Goal: Information Seeking & Learning: Learn about a topic

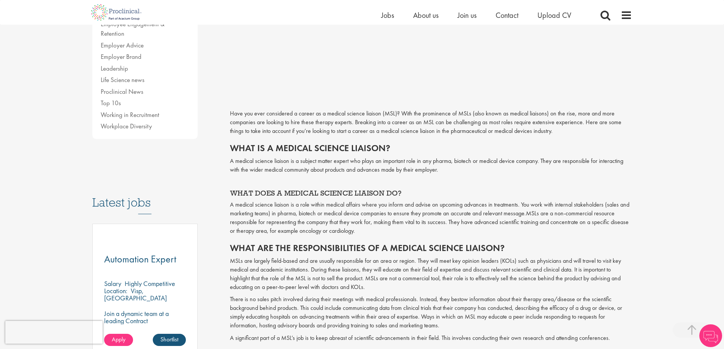
scroll to position [228, 0]
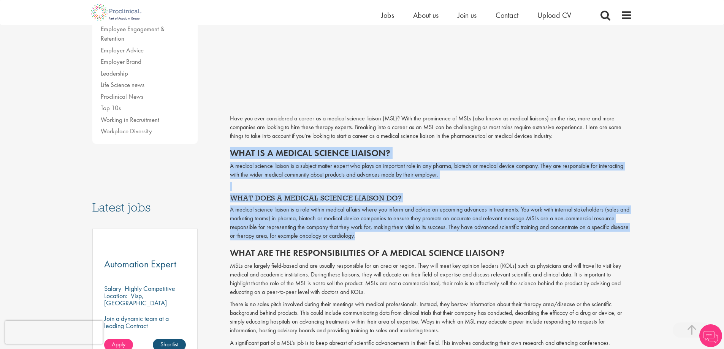
drag, startPoint x: 356, startPoint y: 233, endPoint x: 230, endPoint y: 154, distance: 148.5
click at [230, 154] on h2 "What is a medical science liaison?" at bounding box center [431, 153] width 402 height 10
drag, startPoint x: 229, startPoint y: 154, endPoint x: 367, endPoint y: 239, distance: 162.5
click at [367, 239] on div "How to get a medical science liaison job Author: [PERSON_NAME] Posting date: [D…" at bounding box center [430, 329] width 413 height 944
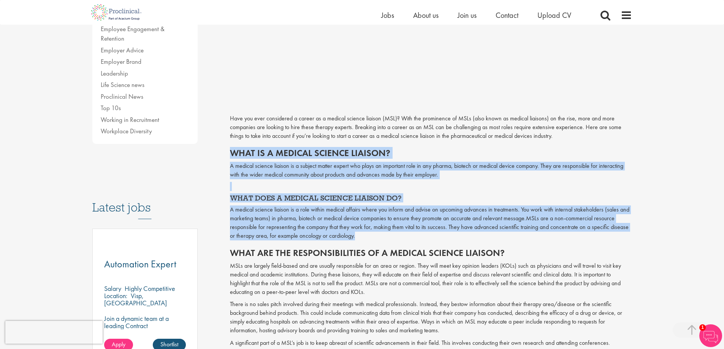
click at [368, 239] on p "A medical science liaison is a role within medical affairs where you inform and…" at bounding box center [431, 223] width 402 height 35
drag, startPoint x: 361, startPoint y: 238, endPoint x: 226, endPoint y: 149, distance: 162.1
click at [226, 149] on div "How to get a medical science liaison job Author: [PERSON_NAME] Posting date: [D…" at bounding box center [430, 329] width 413 height 944
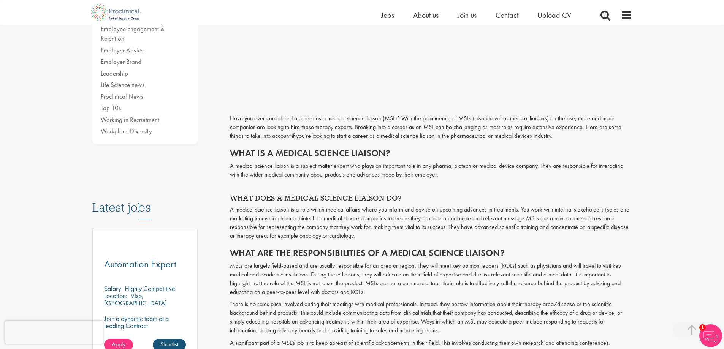
click at [228, 153] on div "How to get a medical science liaison job Author: [PERSON_NAME] Posting date: [D…" at bounding box center [430, 329] width 413 height 944
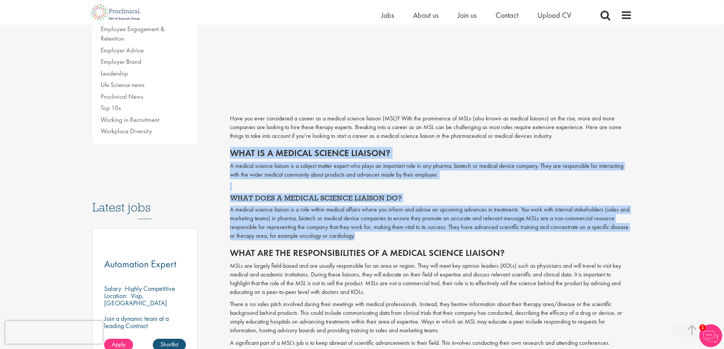
drag, startPoint x: 228, startPoint y: 149, endPoint x: 370, endPoint y: 238, distance: 167.3
click at [370, 238] on div "How to get a medical science liaison job Author: [PERSON_NAME] Posting date: [D…" at bounding box center [430, 329] width 413 height 944
click at [370, 239] on p "A medical science liaison is a role within medical affairs where you inform and…" at bounding box center [431, 223] width 402 height 35
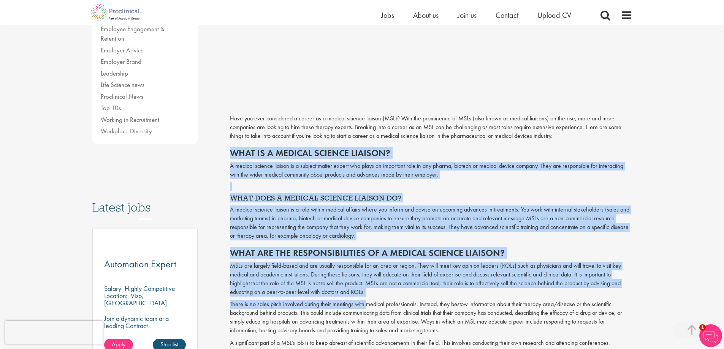
drag, startPoint x: 283, startPoint y: 173, endPoint x: 364, endPoint y: 302, distance: 152.3
click at [364, 302] on div "How to get a medical science liaison job Author: [PERSON_NAME] Posting date: [D…" at bounding box center [430, 329] width 413 height 944
click at [364, 302] on p "There is no sales pitch involved during their meetings with medical professiona…" at bounding box center [431, 317] width 402 height 35
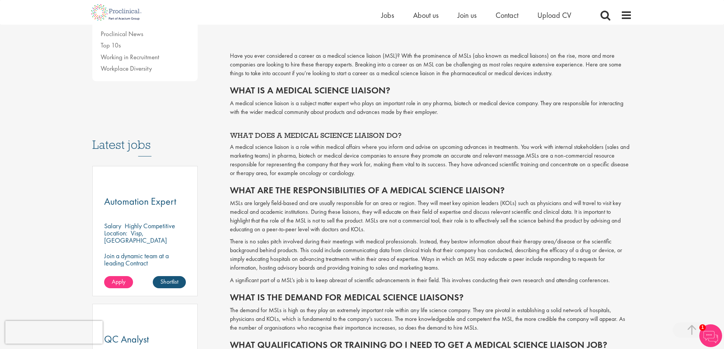
scroll to position [304, 0]
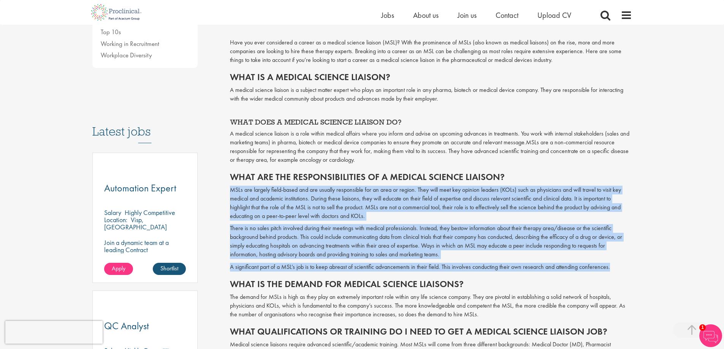
drag, startPoint x: 237, startPoint y: 190, endPoint x: 627, endPoint y: 264, distance: 396.8
click at [627, 264] on p "A significant part of a MSL’s job is to keep abreast of scientific advancements…" at bounding box center [431, 267] width 402 height 9
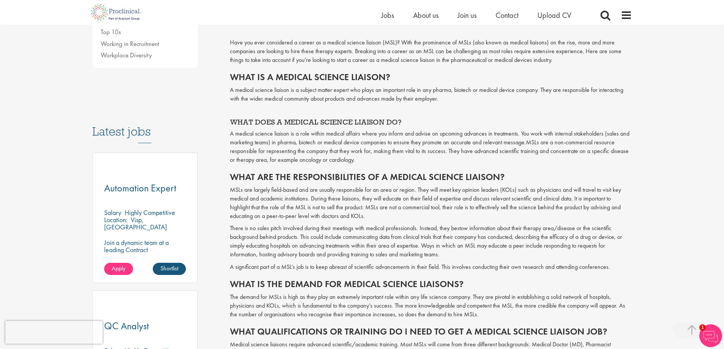
drag, startPoint x: 611, startPoint y: 267, endPoint x: 393, endPoint y: 282, distance: 218.6
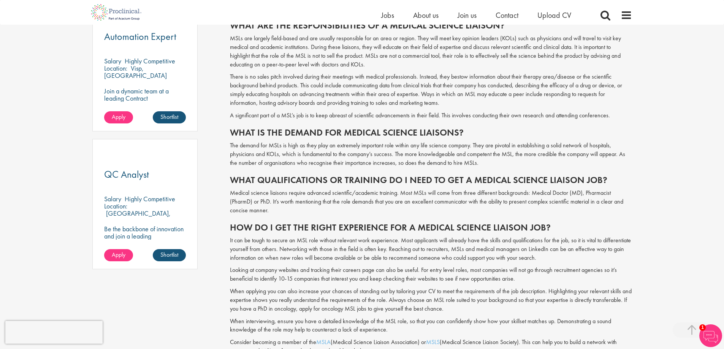
scroll to position [456, 0]
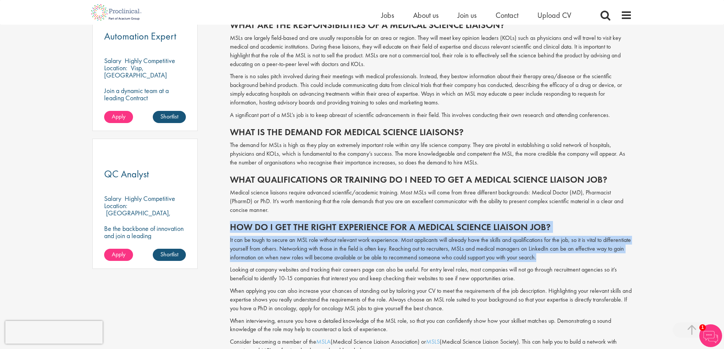
drag, startPoint x: 353, startPoint y: 234, endPoint x: 543, endPoint y: 261, distance: 192.0
click at [543, 261] on span "Have you ever considered a career as a medical science liaison (MSL)? With the …" at bounding box center [431, 212] width 402 height 652
click at [543, 261] on p "It can be tough to secure an MSL role without relevant work experience. Most ap…" at bounding box center [431, 249] width 402 height 26
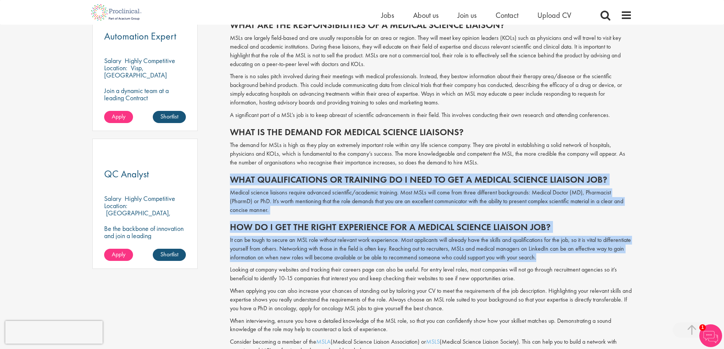
drag, startPoint x: 542, startPoint y: 257, endPoint x: 233, endPoint y: 177, distance: 318.8
click at [233, 177] on span "Have you ever considered a career as a medical science liaison (MSL)? With the …" at bounding box center [431, 212] width 402 height 652
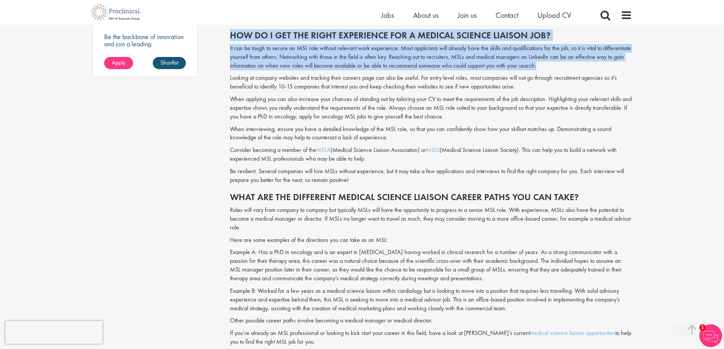
scroll to position [532, 0]
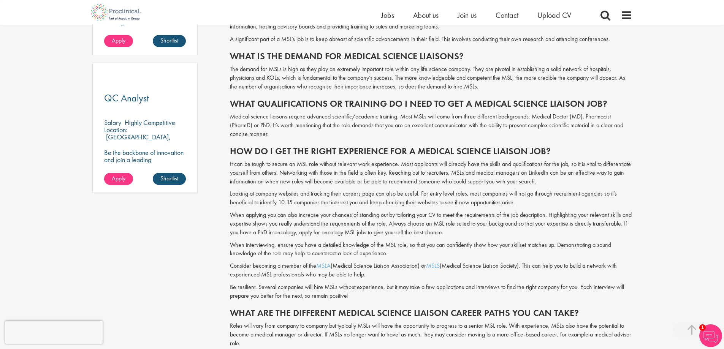
click at [254, 215] on p "When applying you can also increase your chances of standing out by tailoring y…" at bounding box center [431, 224] width 402 height 26
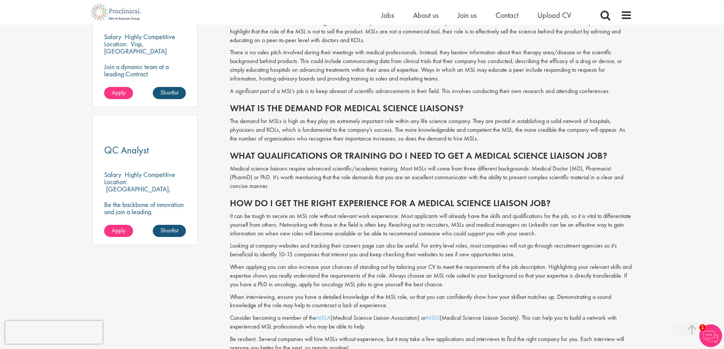
scroll to position [380, 0]
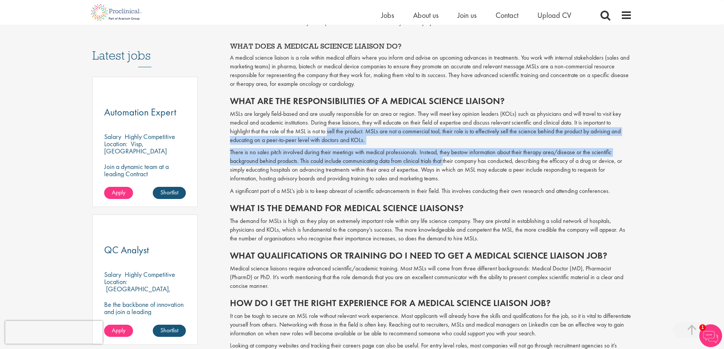
drag, startPoint x: 368, startPoint y: 137, endPoint x: 445, endPoint y: 161, distance: 81.2
click at [445, 161] on span "Have you ever considered a career as a medical science liaison (MSL)? With the …" at bounding box center [431, 288] width 402 height 652
click at [445, 161] on p "There is no sales pitch involved during their meetings with medical professiona…" at bounding box center [431, 165] width 402 height 35
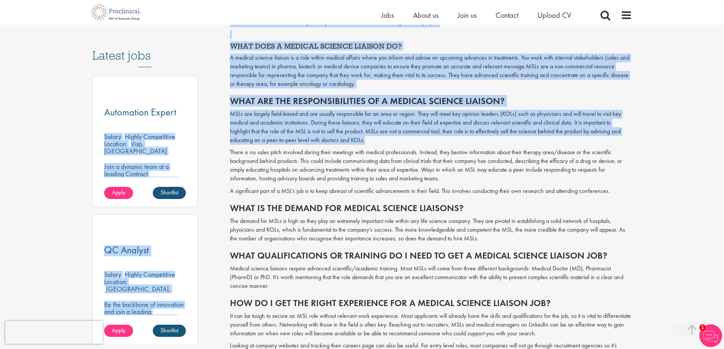
drag, startPoint x: 378, startPoint y: 138, endPoint x: 217, endPoint y: 113, distance: 163.1
click at [217, 113] on div "Content types Quizzes Blogs Guidebooks & Reports Videos Infographics Case studi…" at bounding box center [362, 176] width 551 height 951
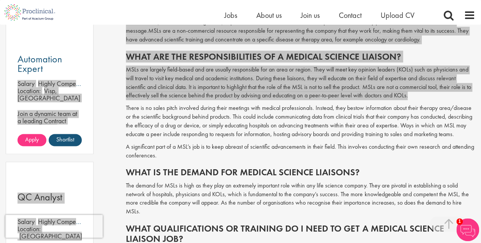
scroll to position [524, 0]
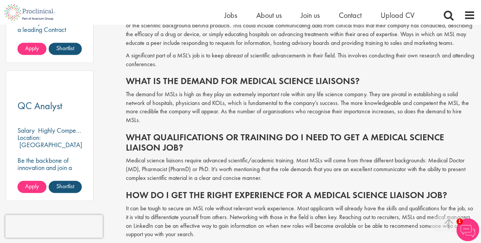
click at [272, 99] on p "The demand for MSLs is high as they play an extremely important role within any…" at bounding box center [300, 107] width 349 height 35
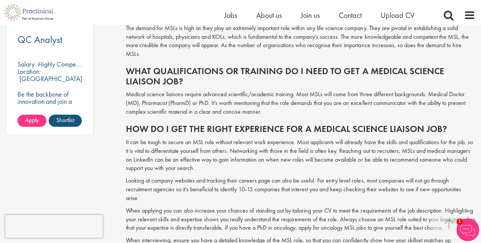
scroll to position [638, 0]
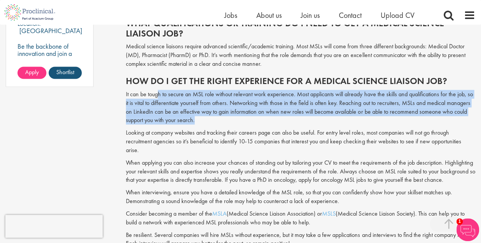
drag, startPoint x: 234, startPoint y: 104, endPoint x: 240, endPoint y: 113, distance: 11.0
click at [240, 113] on p "It can be tough to secure an MSL role without relevant work experience. Most ap…" at bounding box center [300, 107] width 349 height 35
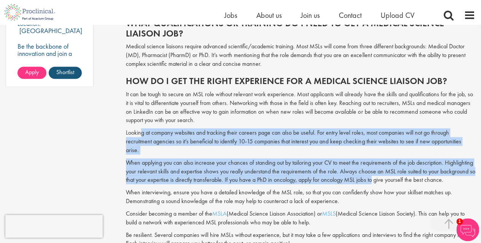
drag, startPoint x: 141, startPoint y: 125, endPoint x: 372, endPoint y: 162, distance: 234.7
click at [372, 162] on span "Have you ever considered a career as a medical science liaison (MSL)? With the …" at bounding box center [300, 65] width 349 height 723
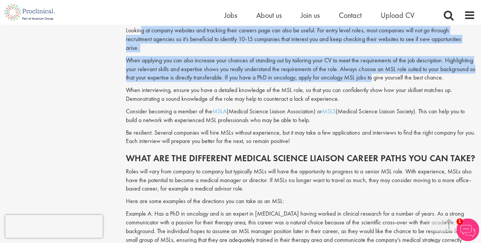
scroll to position [790, 0]
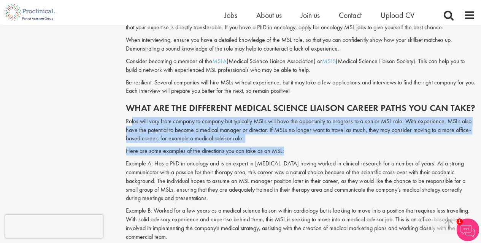
drag, startPoint x: 129, startPoint y: 104, endPoint x: 312, endPoint y: 137, distance: 185.7
click at [312, 147] on p "Here are some examples of the directions you can take as an MSL:" at bounding box center [300, 151] width 349 height 9
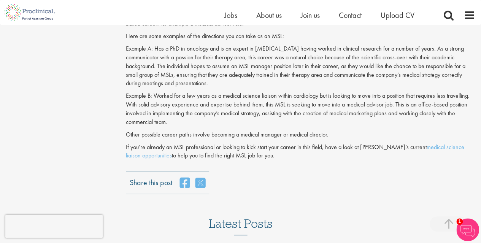
scroll to position [942, 0]
